Goal: Transaction & Acquisition: Purchase product/service

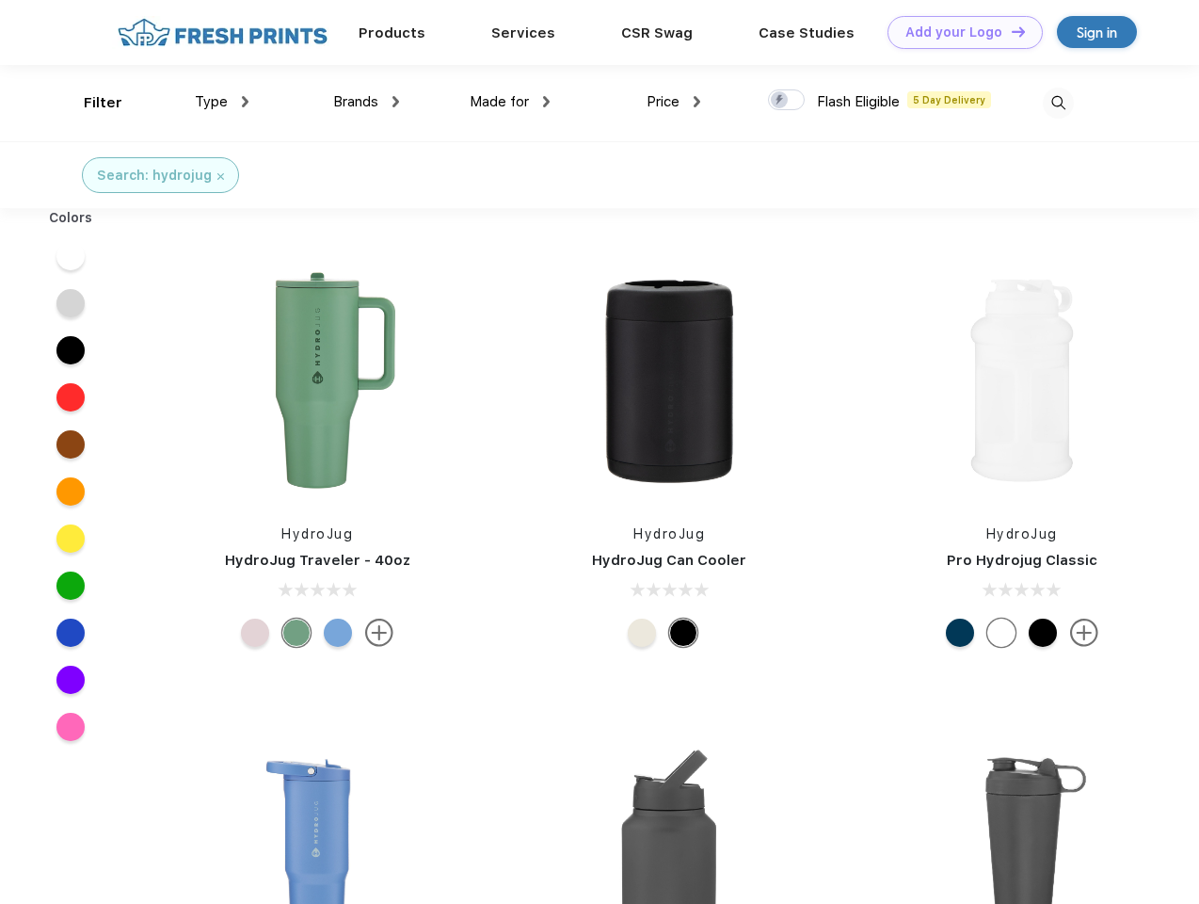
scroll to position [1, 0]
click at [958, 32] on link "Add your Logo Design Tool" at bounding box center [965, 32] width 155 height 33
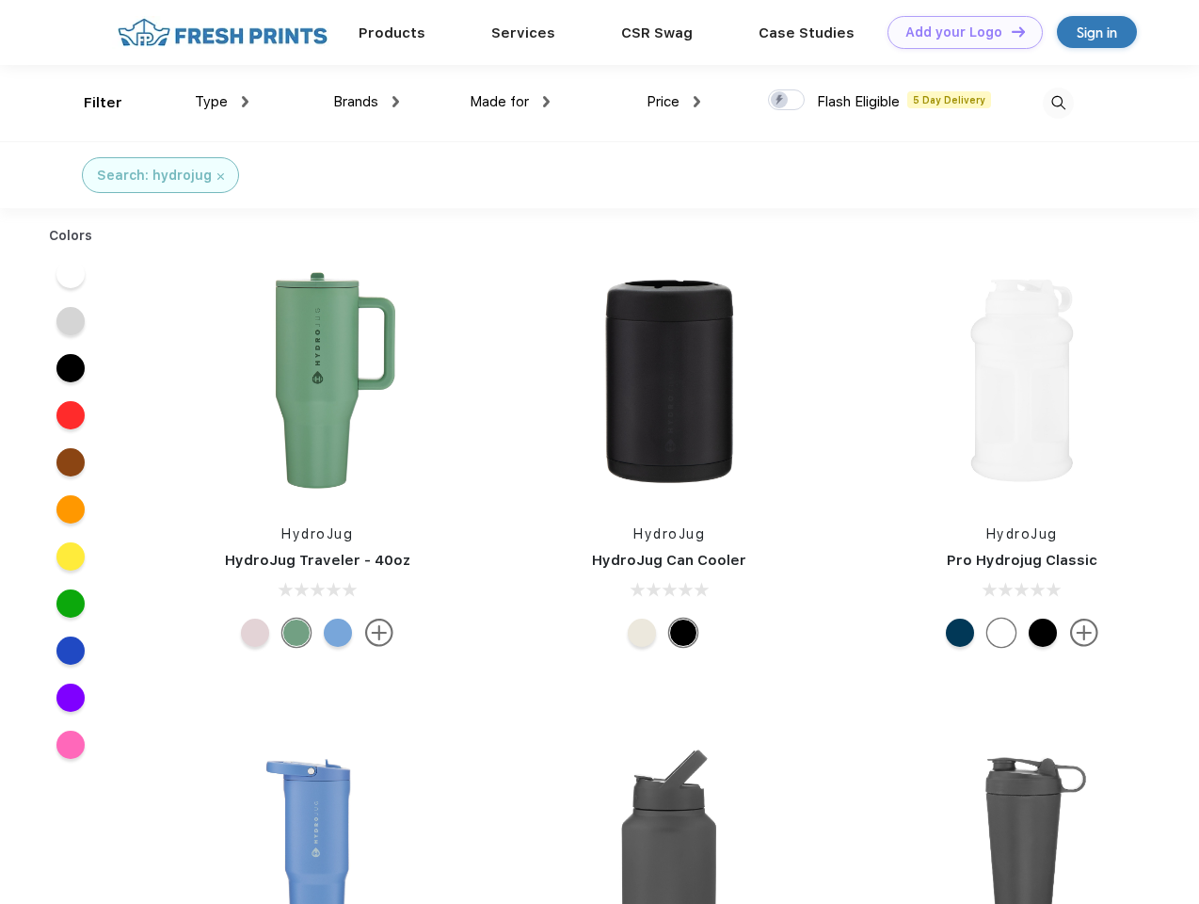
click at [0, 0] on div "Design Tool" at bounding box center [0, 0] width 0 height 0
click at [1010, 31] on link "Add your Logo Design Tool" at bounding box center [965, 32] width 155 height 33
click at [90, 103] on div "Filter" at bounding box center [103, 103] width 39 height 22
click at [222, 102] on span "Type" at bounding box center [211, 101] width 33 height 17
click at [366, 102] on span "Brands" at bounding box center [355, 101] width 45 height 17
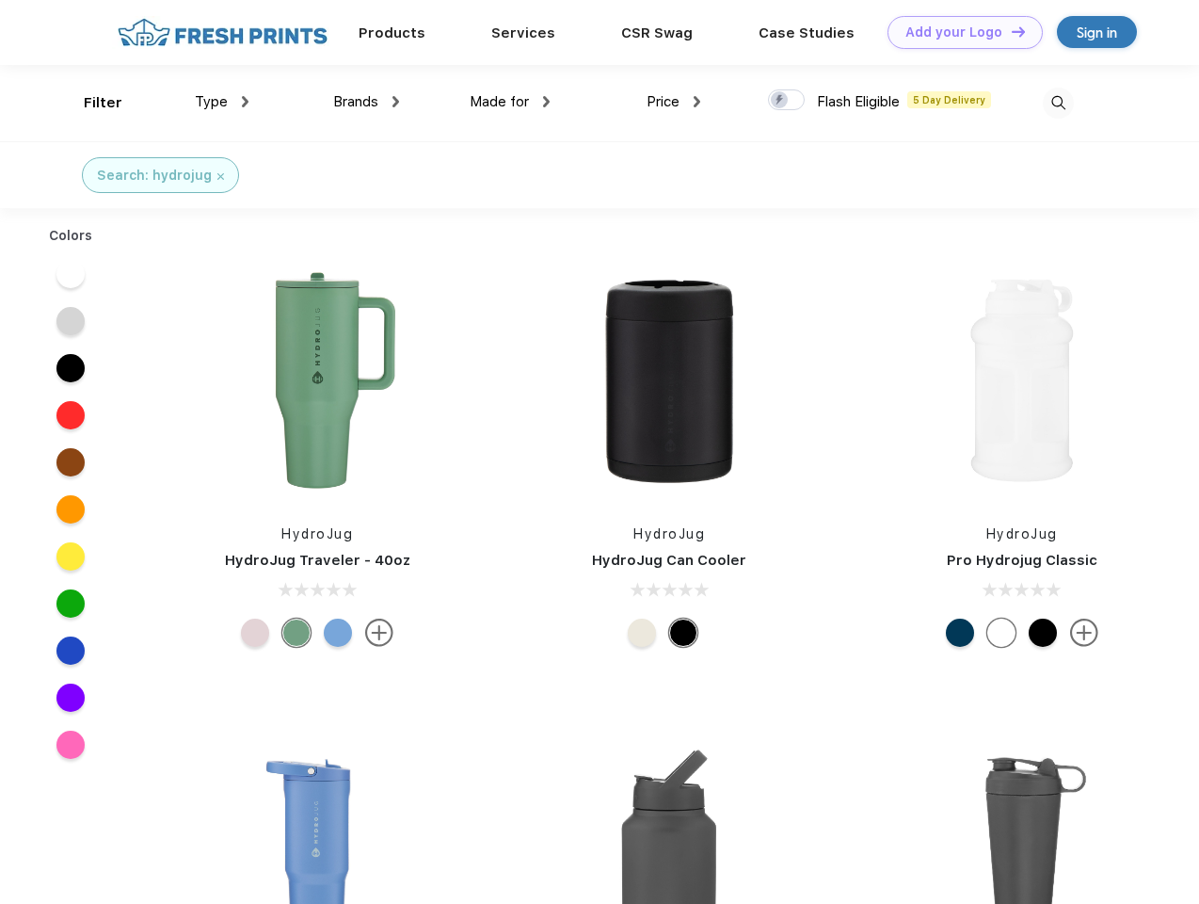
click at [510, 102] on span "Made for" at bounding box center [499, 101] width 59 height 17
click at [674, 102] on span "Price" at bounding box center [663, 101] width 33 height 17
click at [787, 101] on div at bounding box center [786, 99] width 37 height 21
click at [780, 101] on input "checkbox" at bounding box center [774, 94] width 12 height 12
click at [1058, 103] on img at bounding box center [1058, 103] width 31 height 31
